Goal: Navigation & Orientation: Find specific page/section

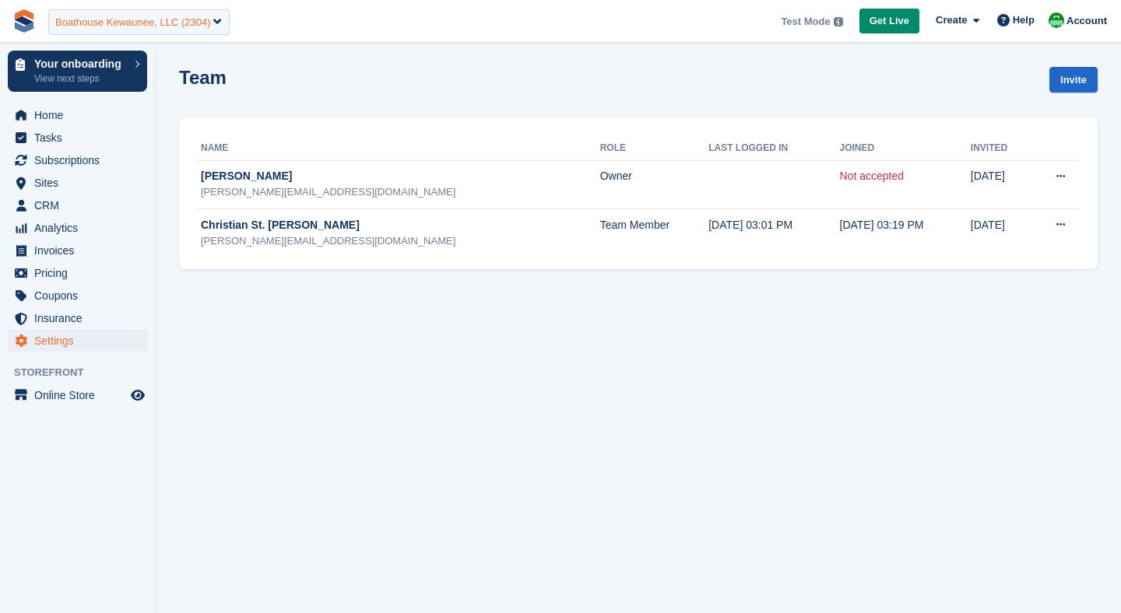
click at [121, 22] on div "Boathouse Kewaunee, LLC (2304)" at bounding box center [132, 23] width 155 height 16
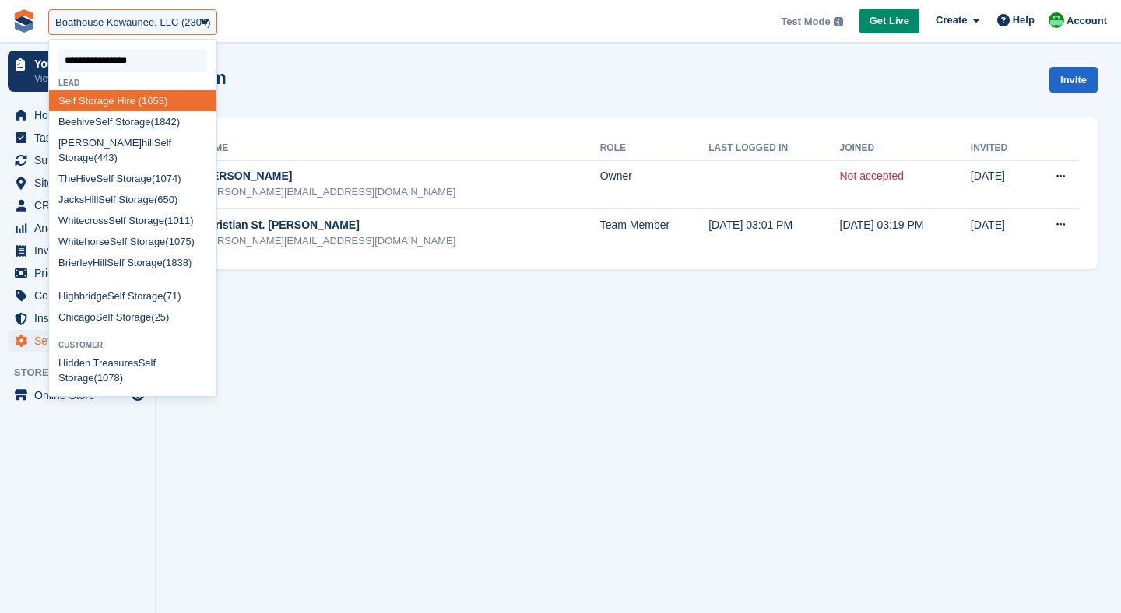
type input "**********"
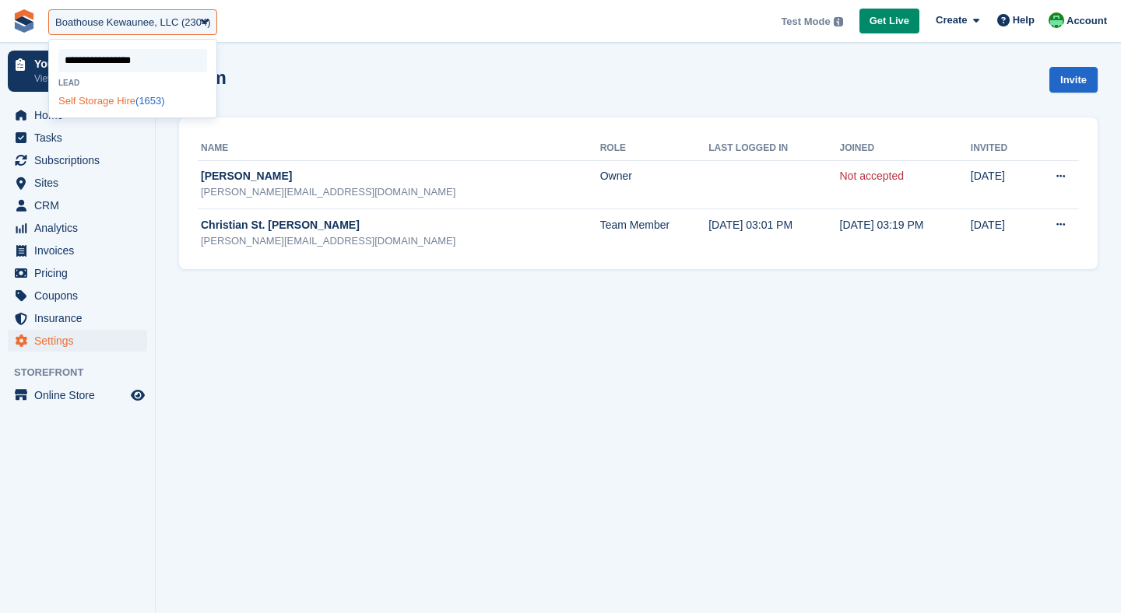
click at [105, 106] on span "Storage" at bounding box center [97, 101] width 36 height 12
select select "****"
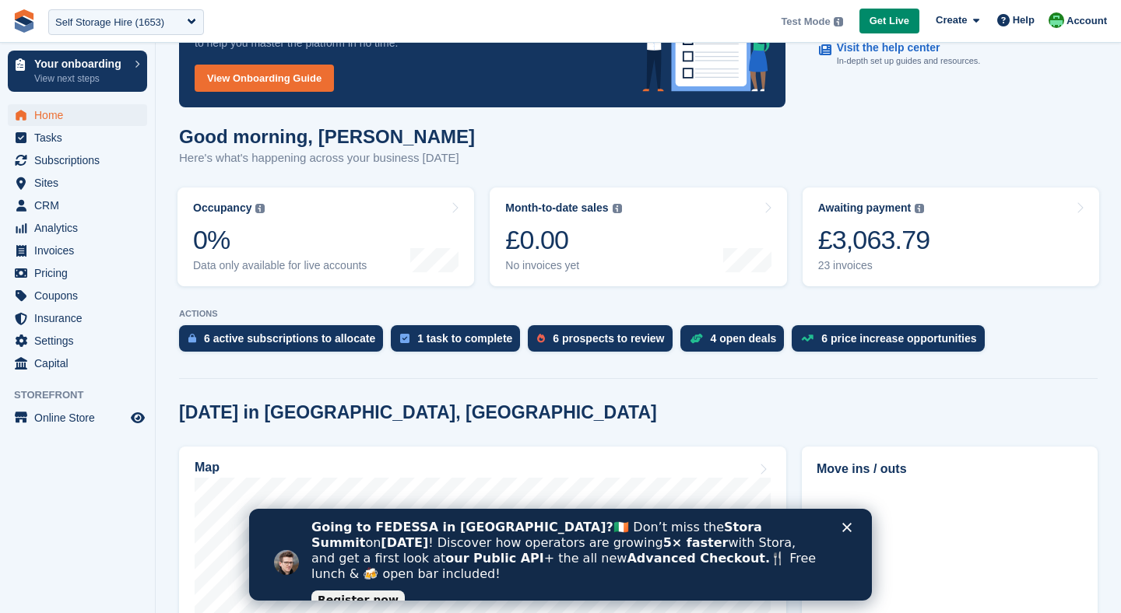
scroll to position [104, 0]
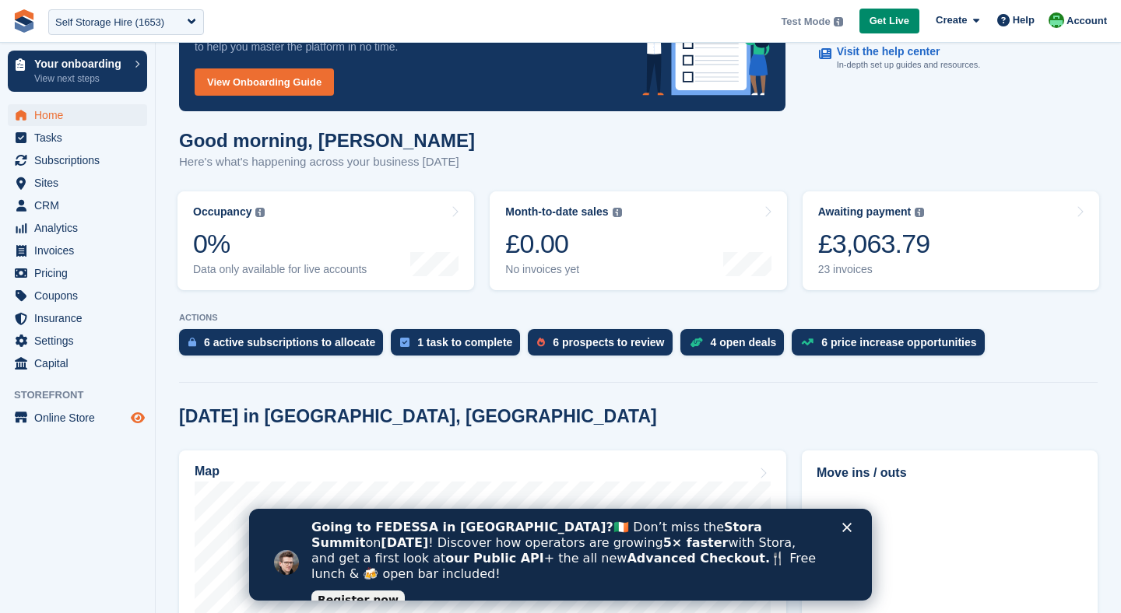
click at [128, 416] on span "Preview store" at bounding box center [137, 418] width 19 height 19
click at [52, 180] on span "Sites" at bounding box center [80, 183] width 93 height 22
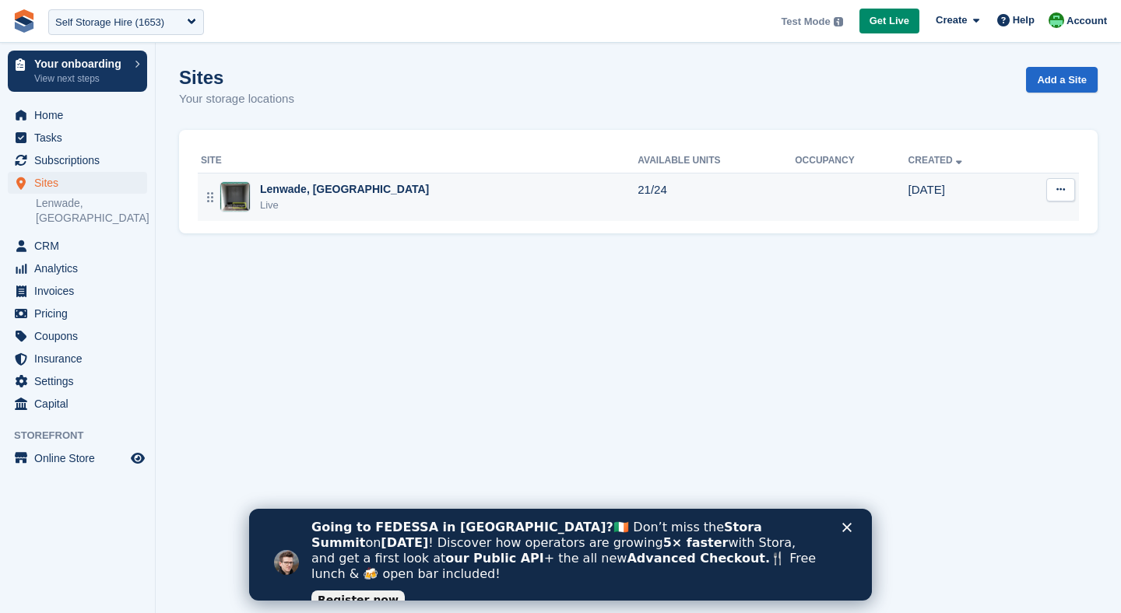
click at [325, 200] on div "Live" at bounding box center [344, 206] width 169 height 16
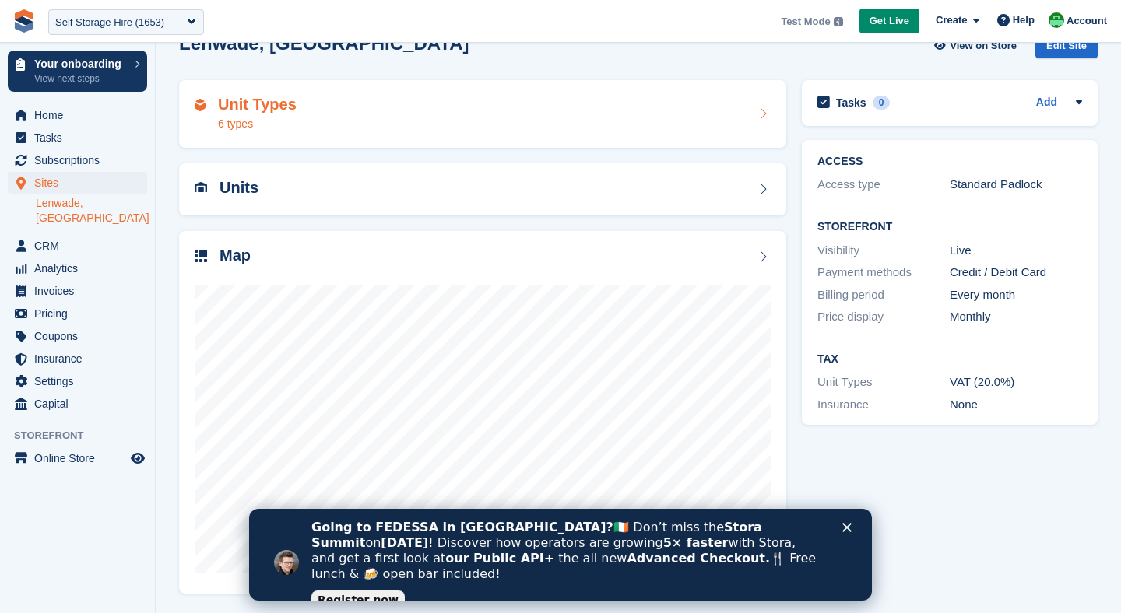
click at [300, 122] on div "Unit Types 6 types" at bounding box center [483, 114] width 576 height 37
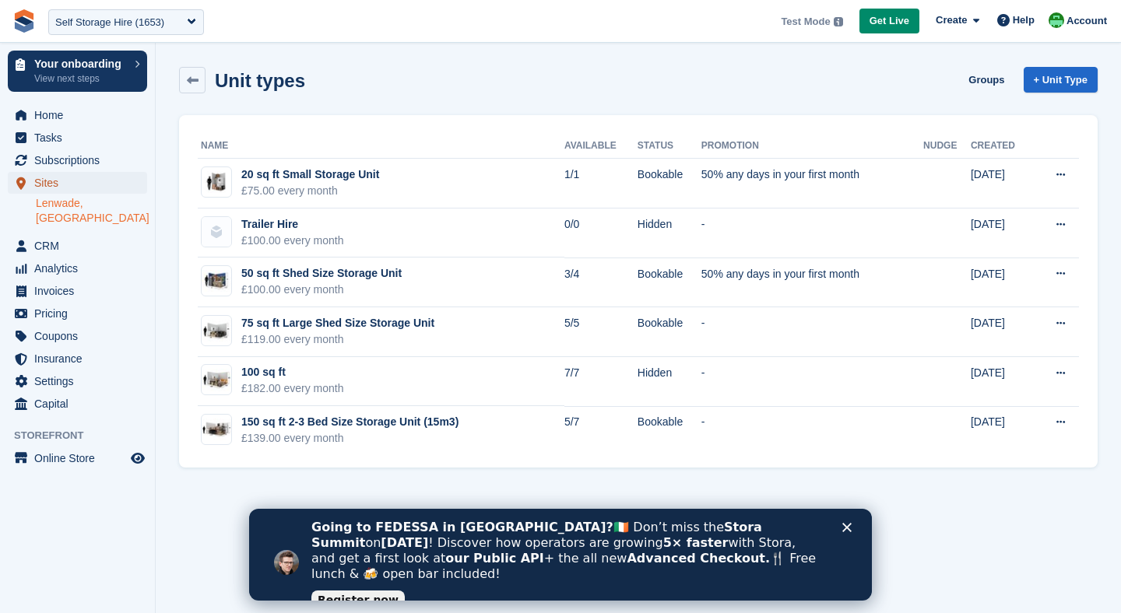
click at [93, 177] on span "Sites" at bounding box center [80, 183] width 93 height 22
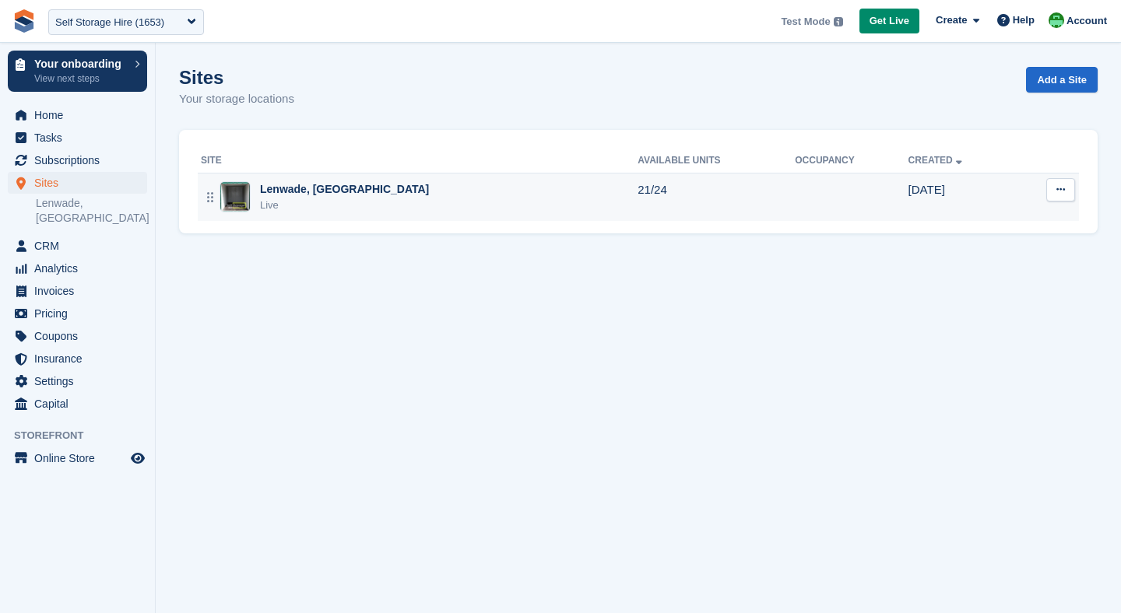
click at [327, 205] on div "Live" at bounding box center [344, 206] width 169 height 16
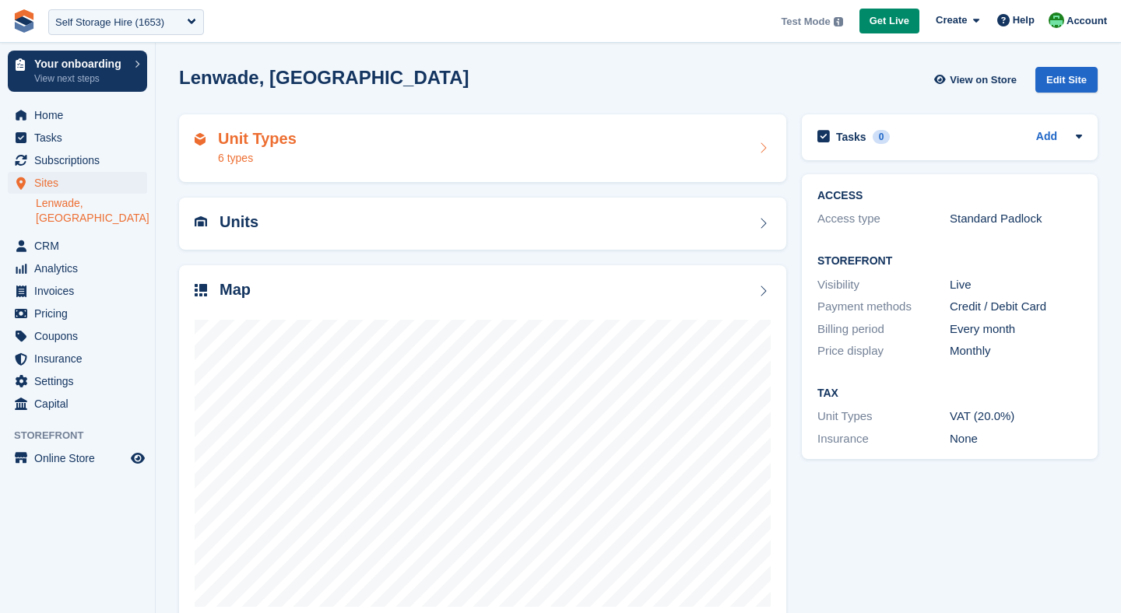
click at [349, 154] on div "Unit Types 6 types" at bounding box center [483, 148] width 576 height 37
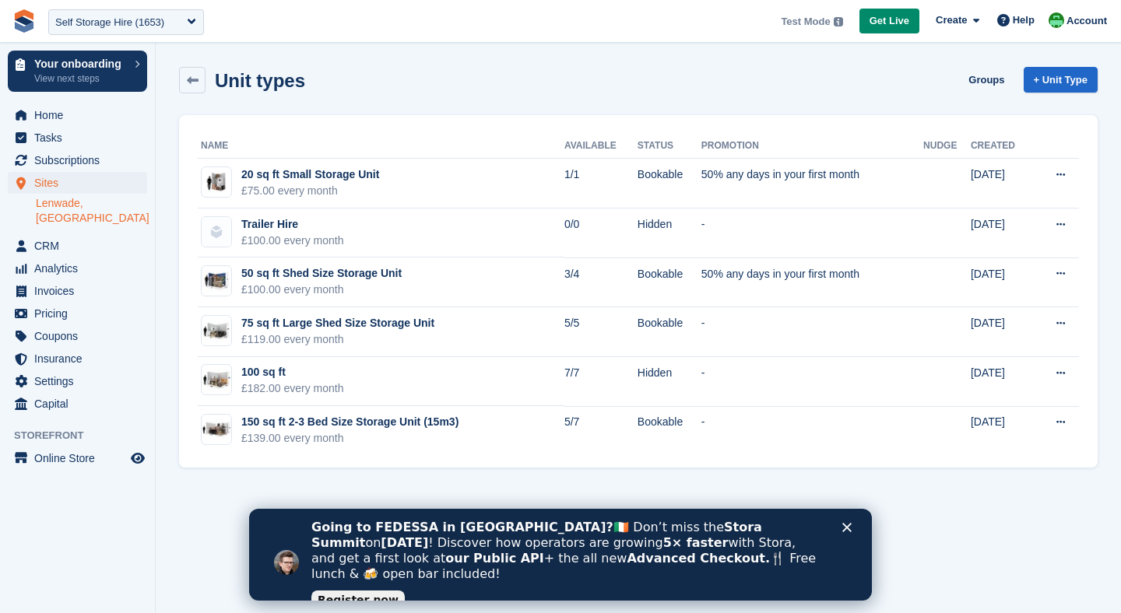
click at [843, 525] on icon "Close" at bounding box center [846, 527] width 9 height 9
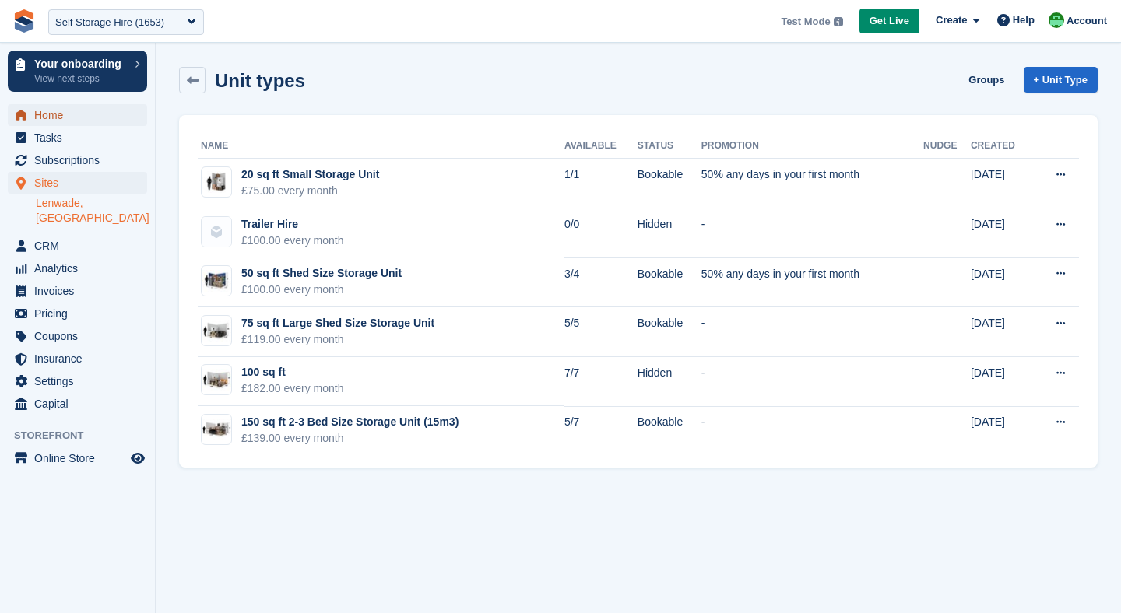
click at [45, 117] on span "Home" at bounding box center [80, 115] width 93 height 22
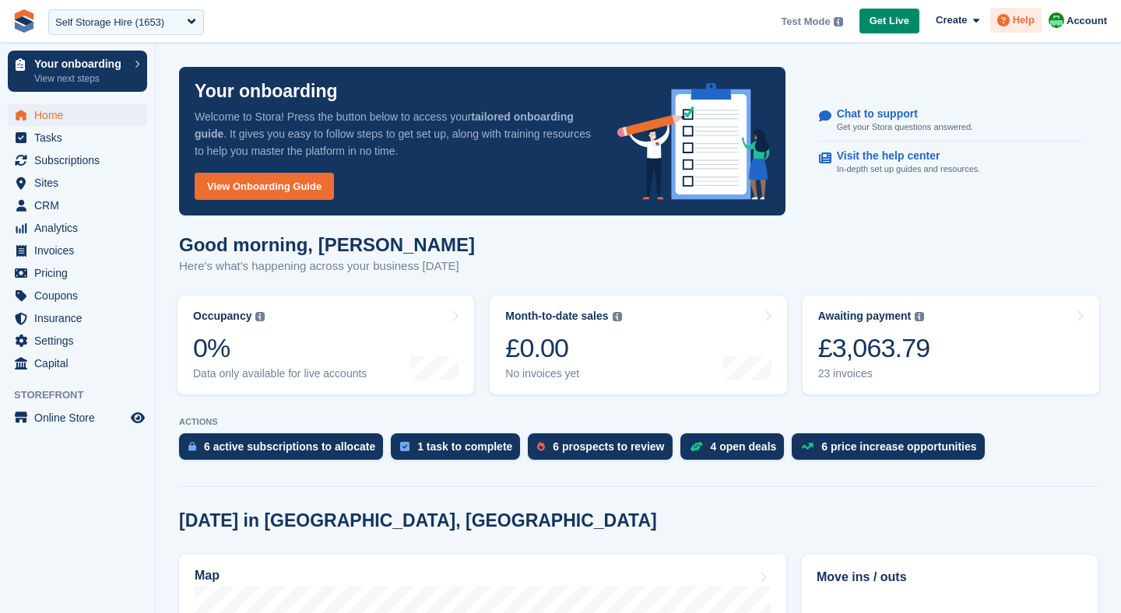
click at [1024, 19] on span "Help" at bounding box center [1024, 20] width 22 height 16
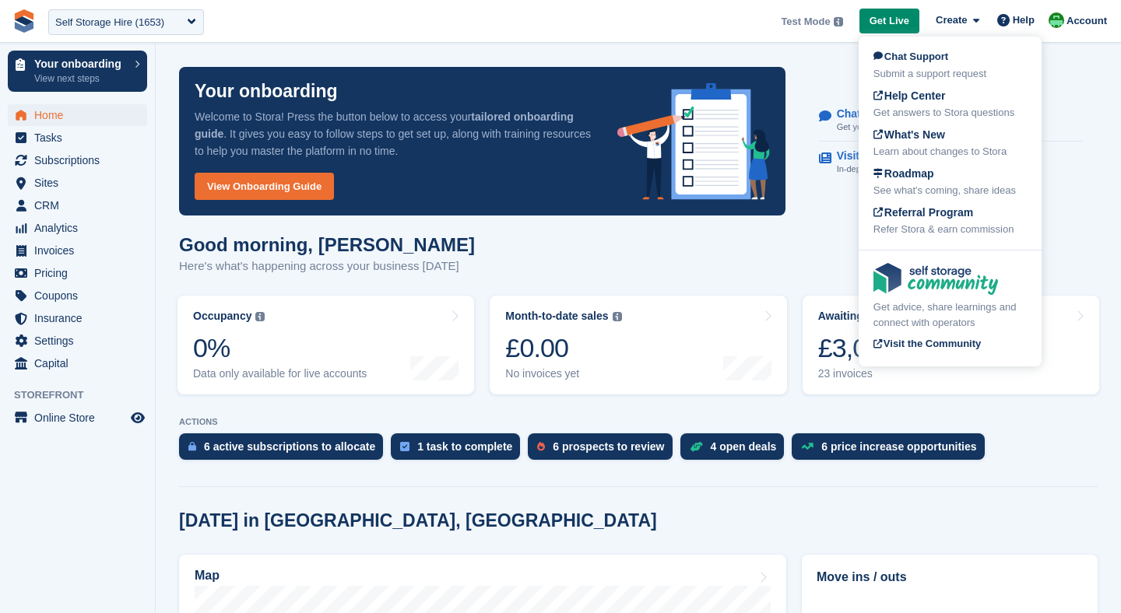
click at [1067, 73] on div "Your onboarding Welcome to Stora! Press the button below to access your tailore…" at bounding box center [638, 141] width 937 height 167
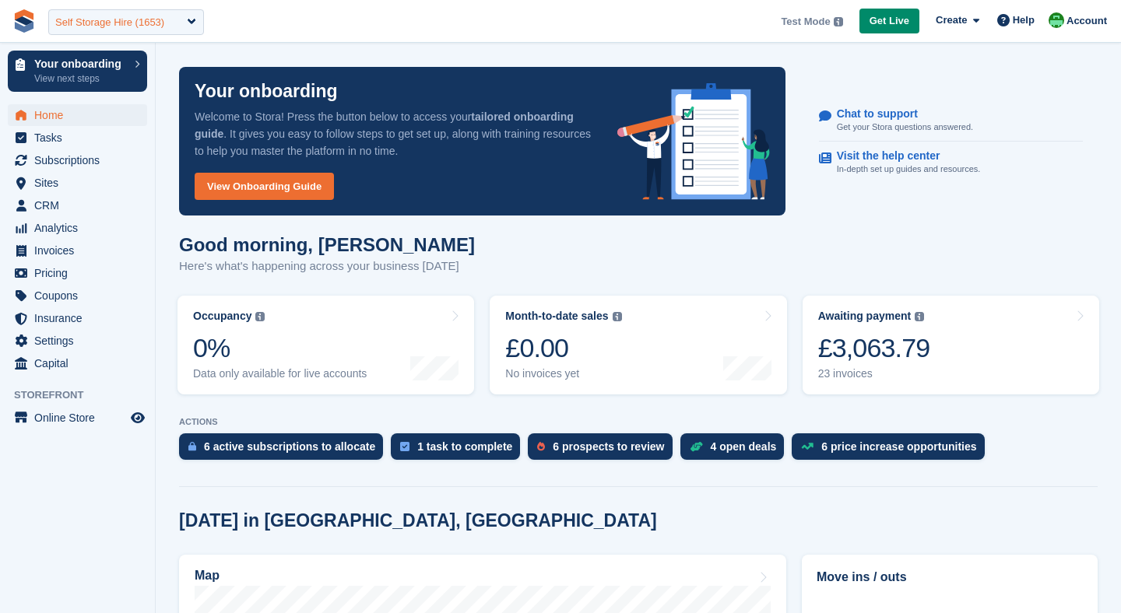
click at [85, 26] on div "Self Storage Hire (1653)" at bounding box center [109, 23] width 109 height 16
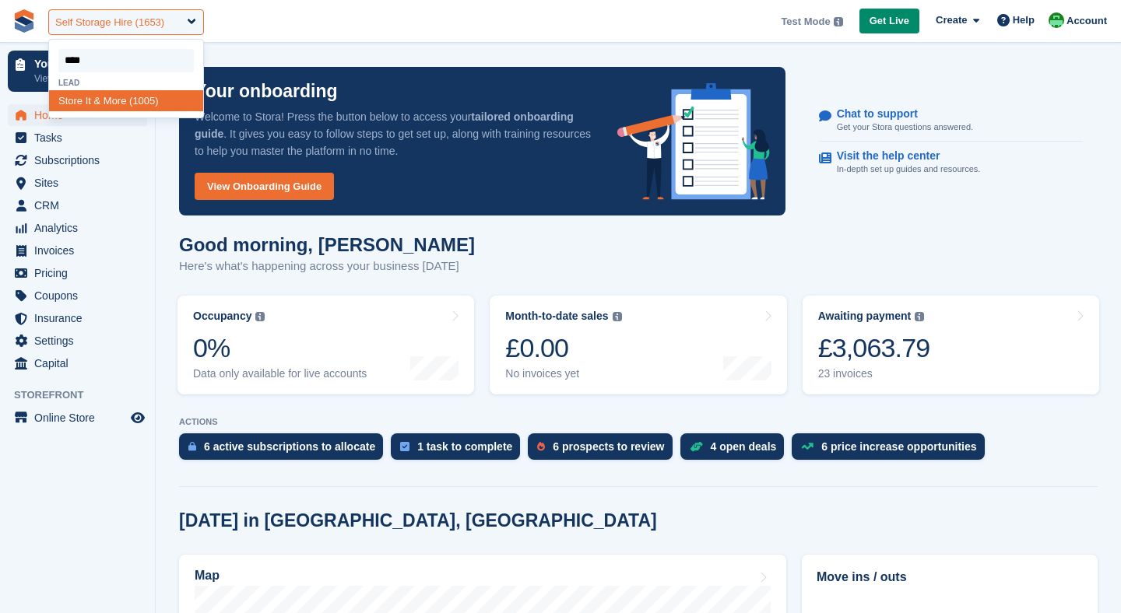
type input "***"
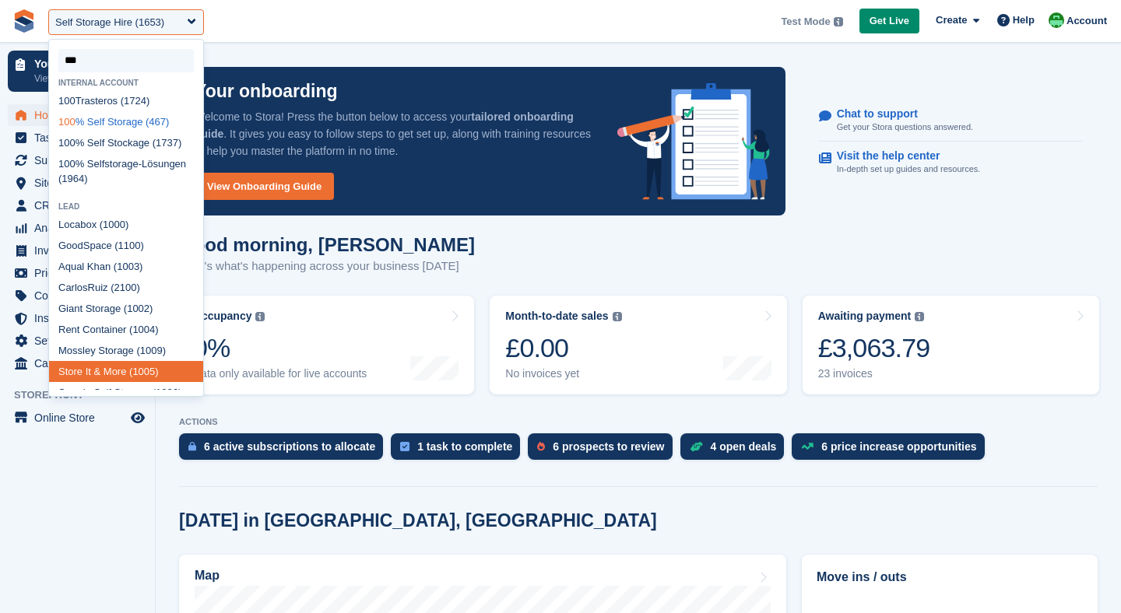
click at [91, 124] on div "100 % Self Storage (467)" at bounding box center [126, 121] width 154 height 21
select select "***"
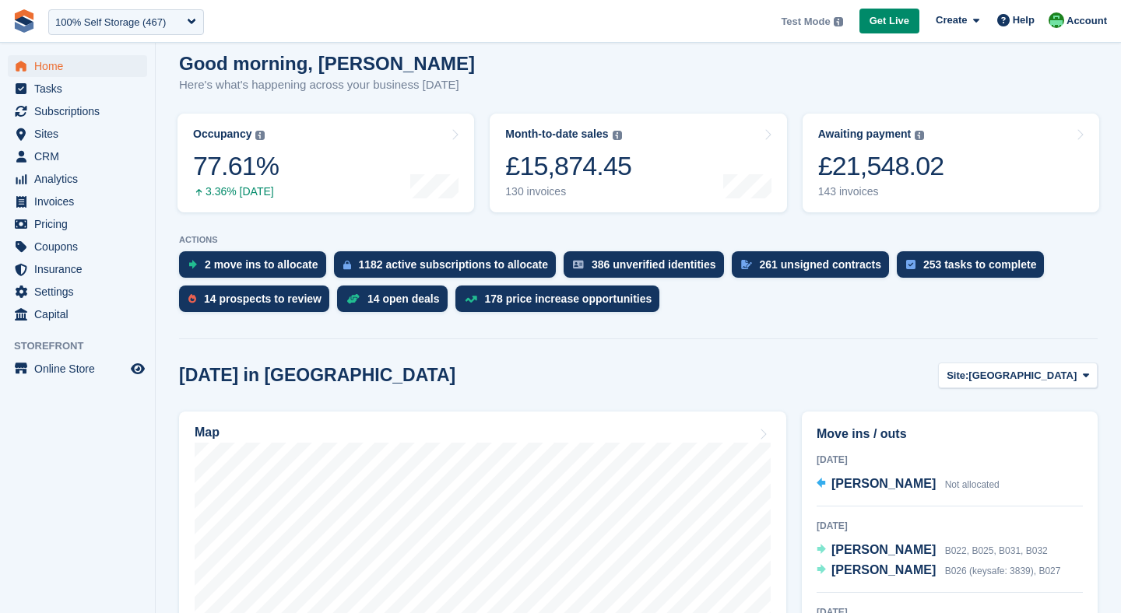
scroll to position [139, 0]
